Goal: Find specific page/section: Find specific page/section

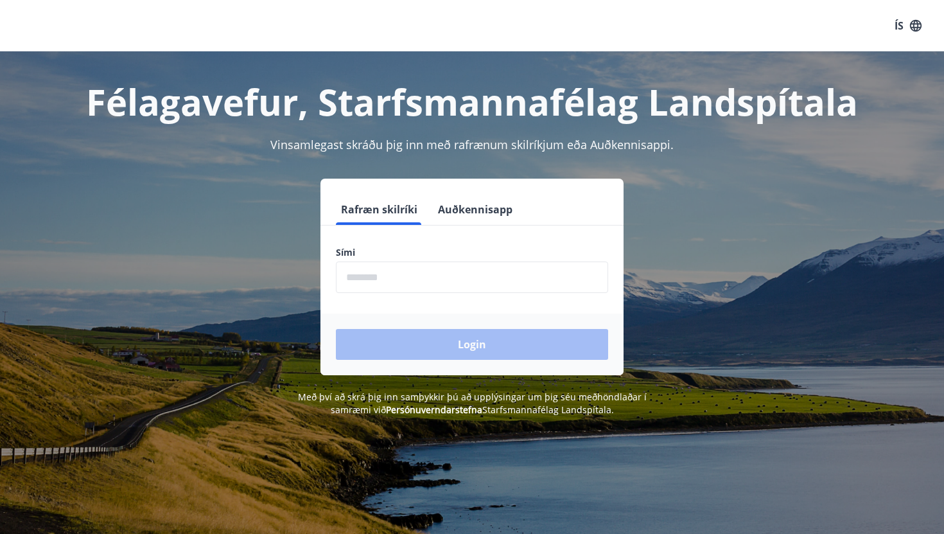
click at [424, 283] on input "phone" at bounding box center [472, 276] width 272 height 31
type input "********"
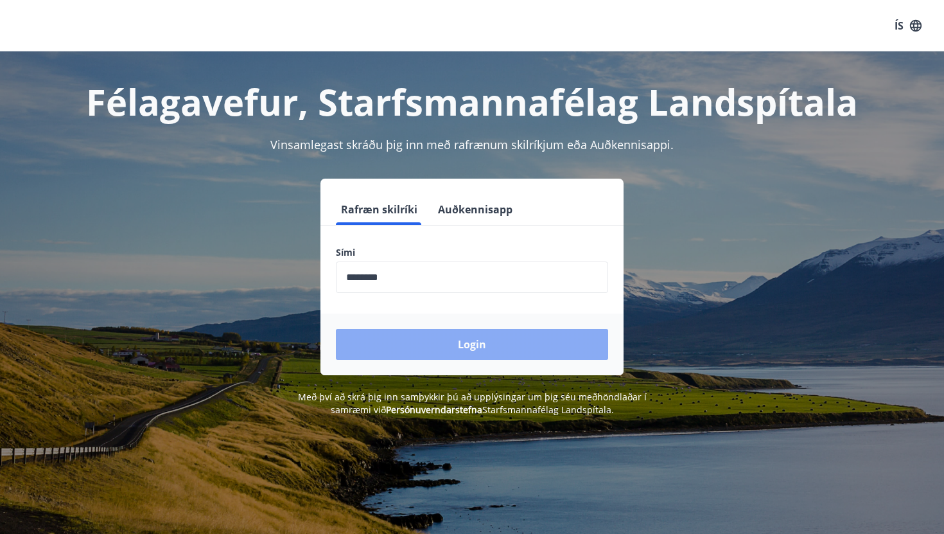
click at [463, 341] on button "Login" at bounding box center [472, 344] width 272 height 31
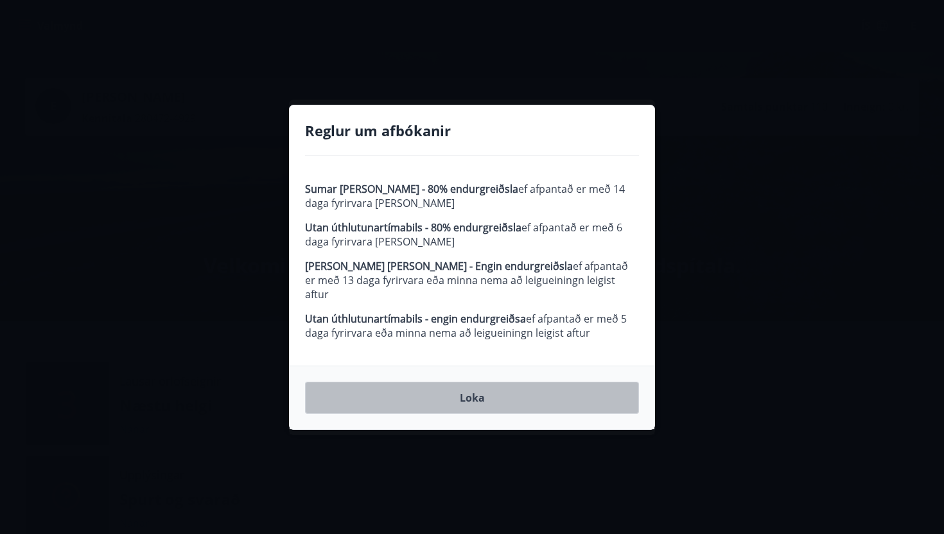
click at [477, 392] on button "Loka" at bounding box center [472, 398] width 334 height 32
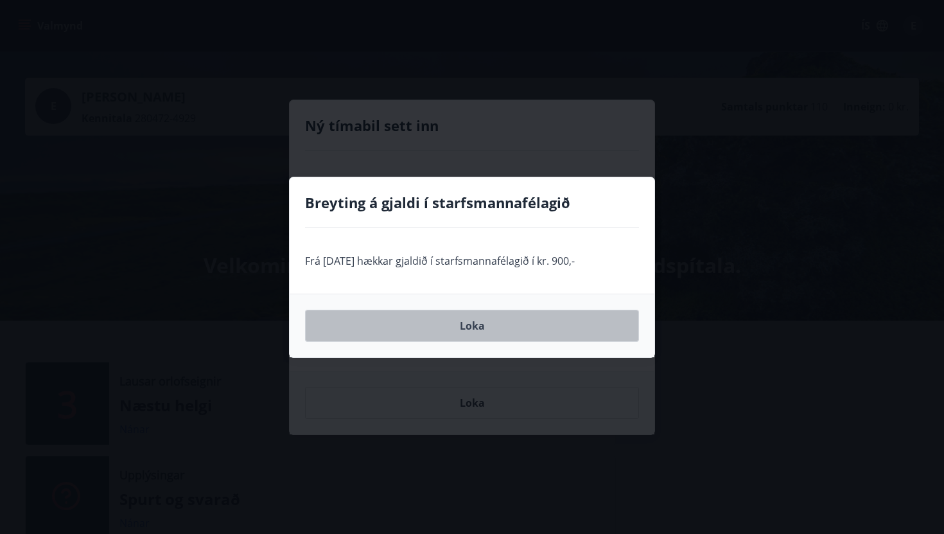
click at [469, 329] on button "Loka" at bounding box center [472, 326] width 334 height 32
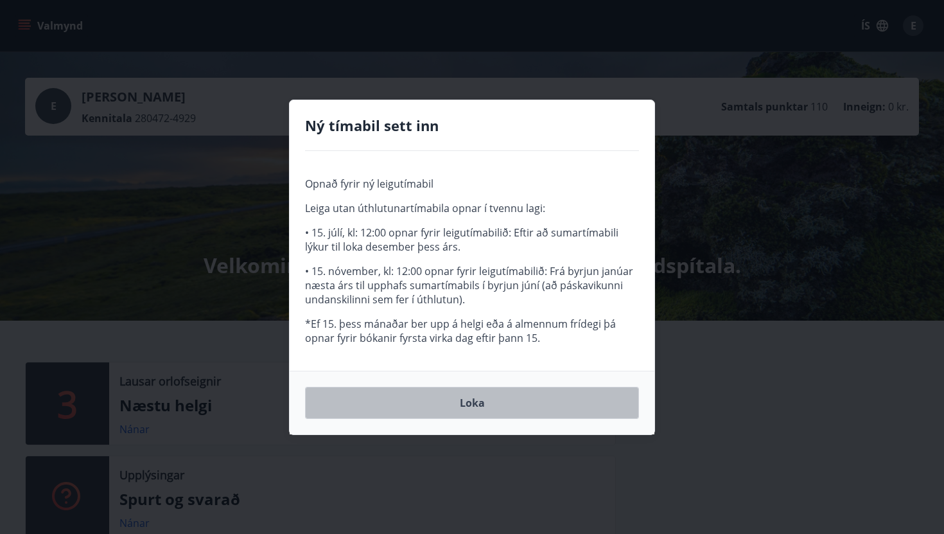
click at [469, 403] on button "Loka" at bounding box center [472, 403] width 334 height 32
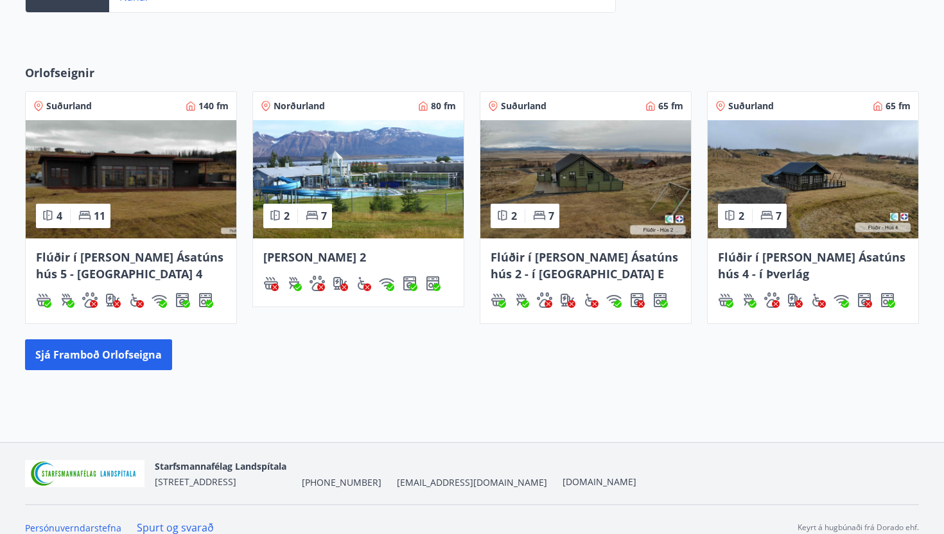
scroll to position [541, 0]
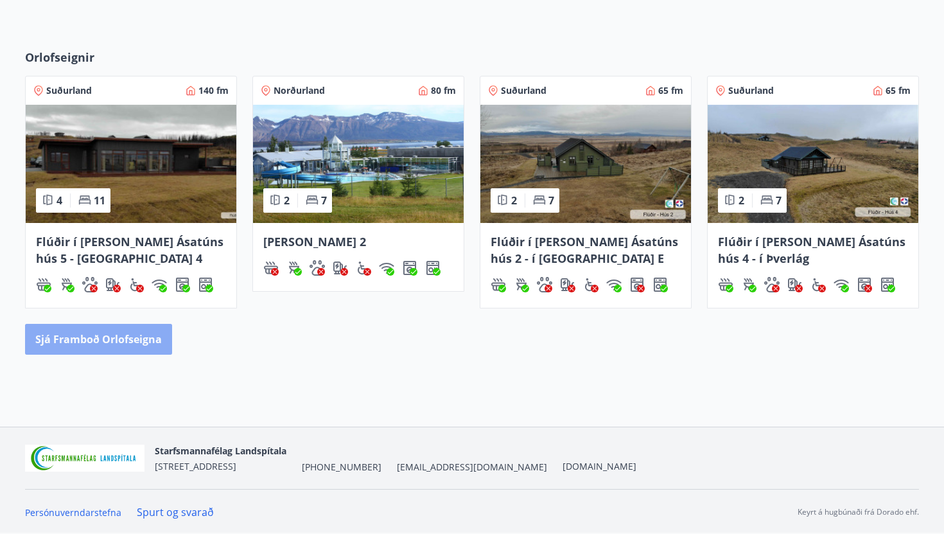
click at [127, 343] on button "Sjá framboð orlofseigna" at bounding box center [98, 339] width 147 height 31
